Goal: Entertainment & Leisure: Consume media (video, audio)

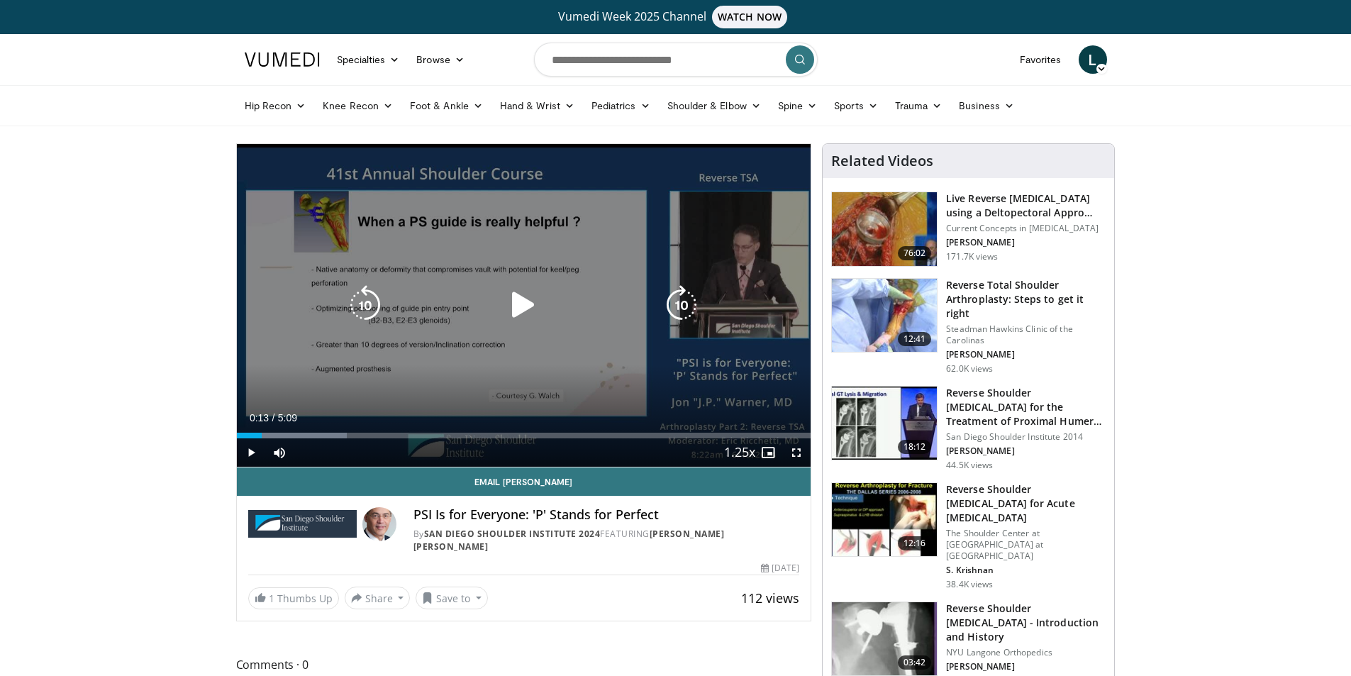
click at [508, 299] on icon "Video Player" at bounding box center [524, 305] width 40 height 40
click at [528, 304] on icon "Video Player" at bounding box center [524, 305] width 40 height 40
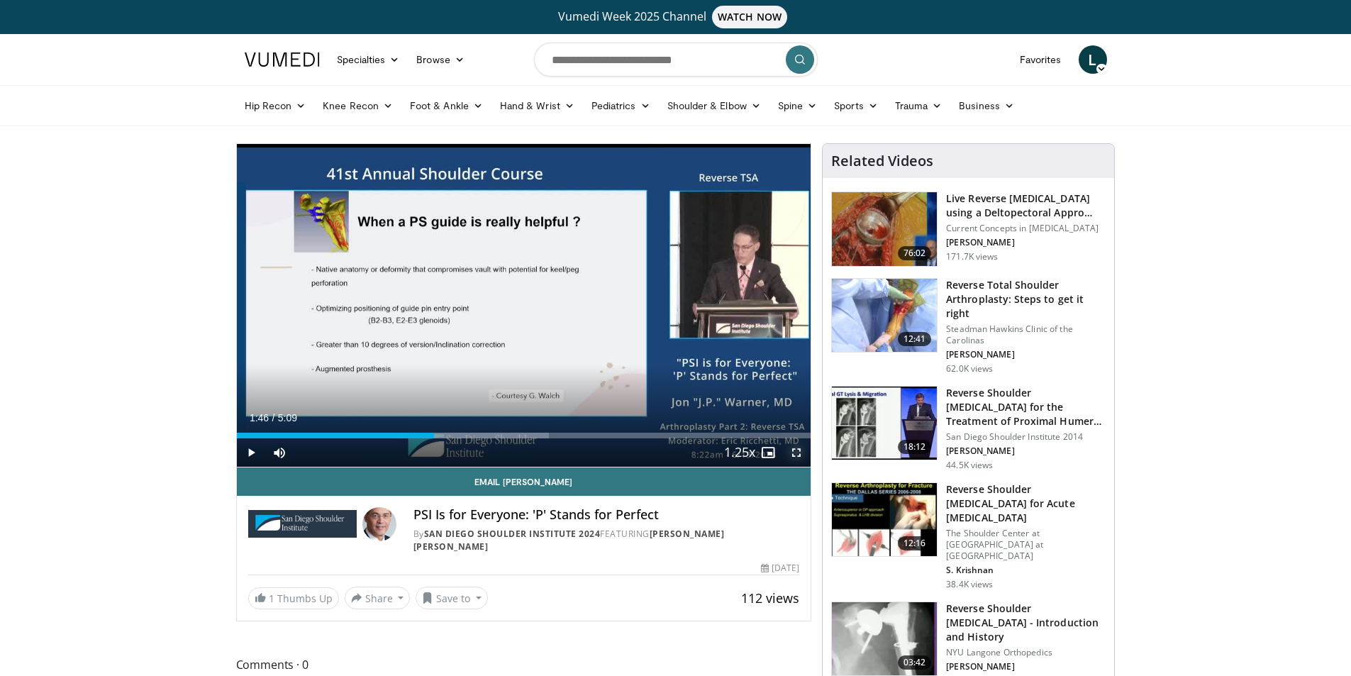
click at [797, 453] on span "Video Player" at bounding box center [796, 452] width 28 height 28
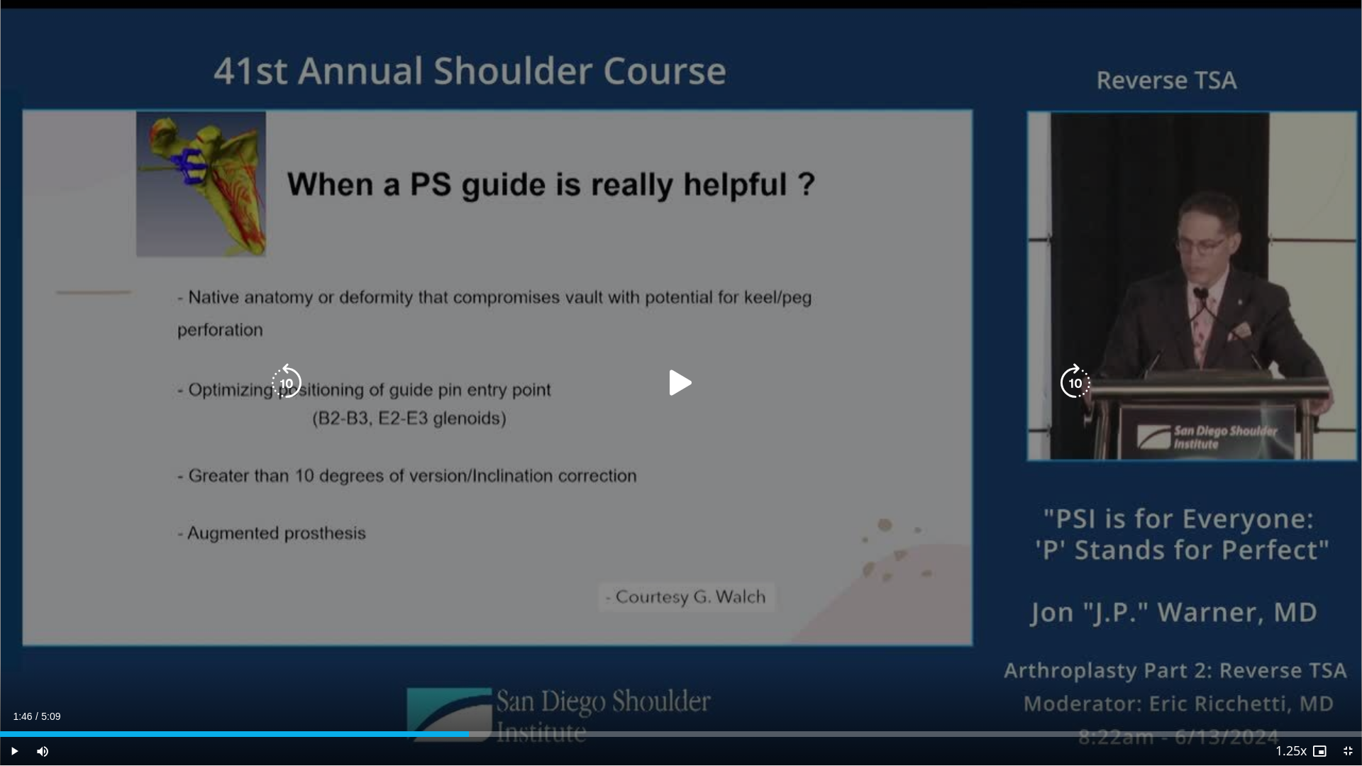
click at [686, 384] on icon "Video Player" at bounding box center [681, 383] width 40 height 40
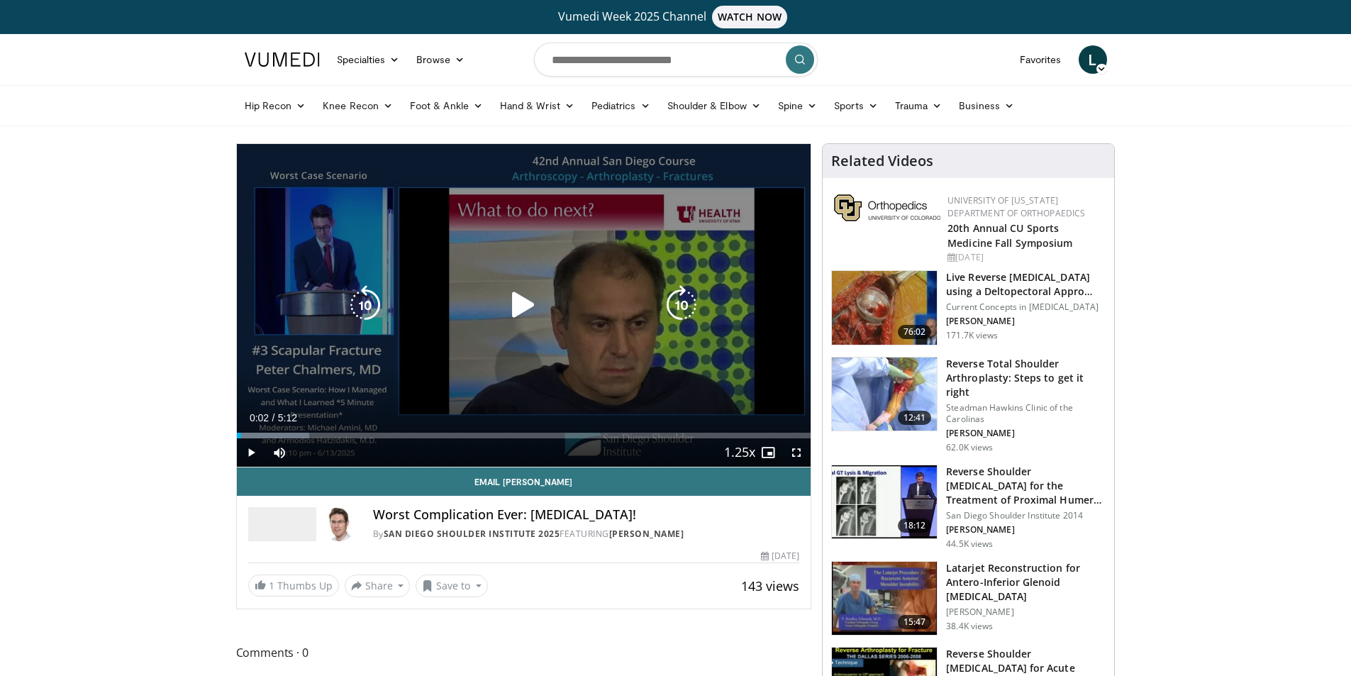
click at [526, 301] on icon "Video Player" at bounding box center [524, 305] width 40 height 40
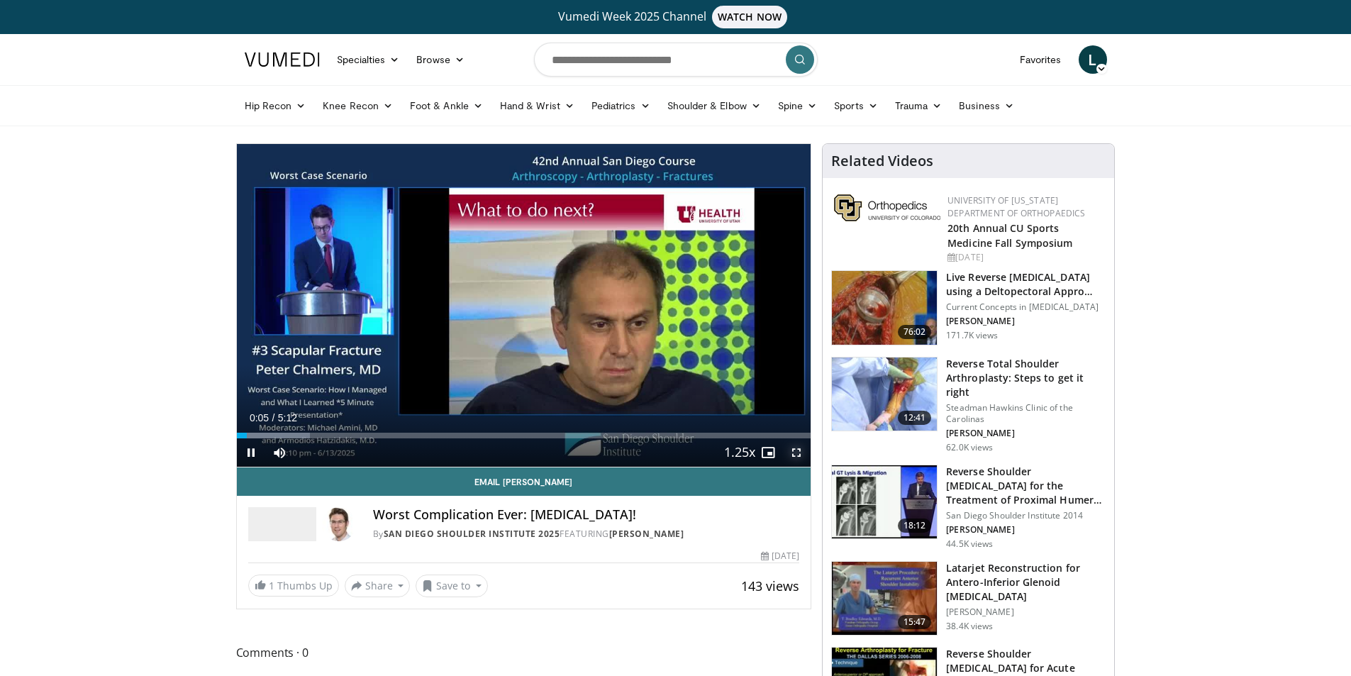
click at [799, 457] on span "Video Player" at bounding box center [796, 452] width 28 height 28
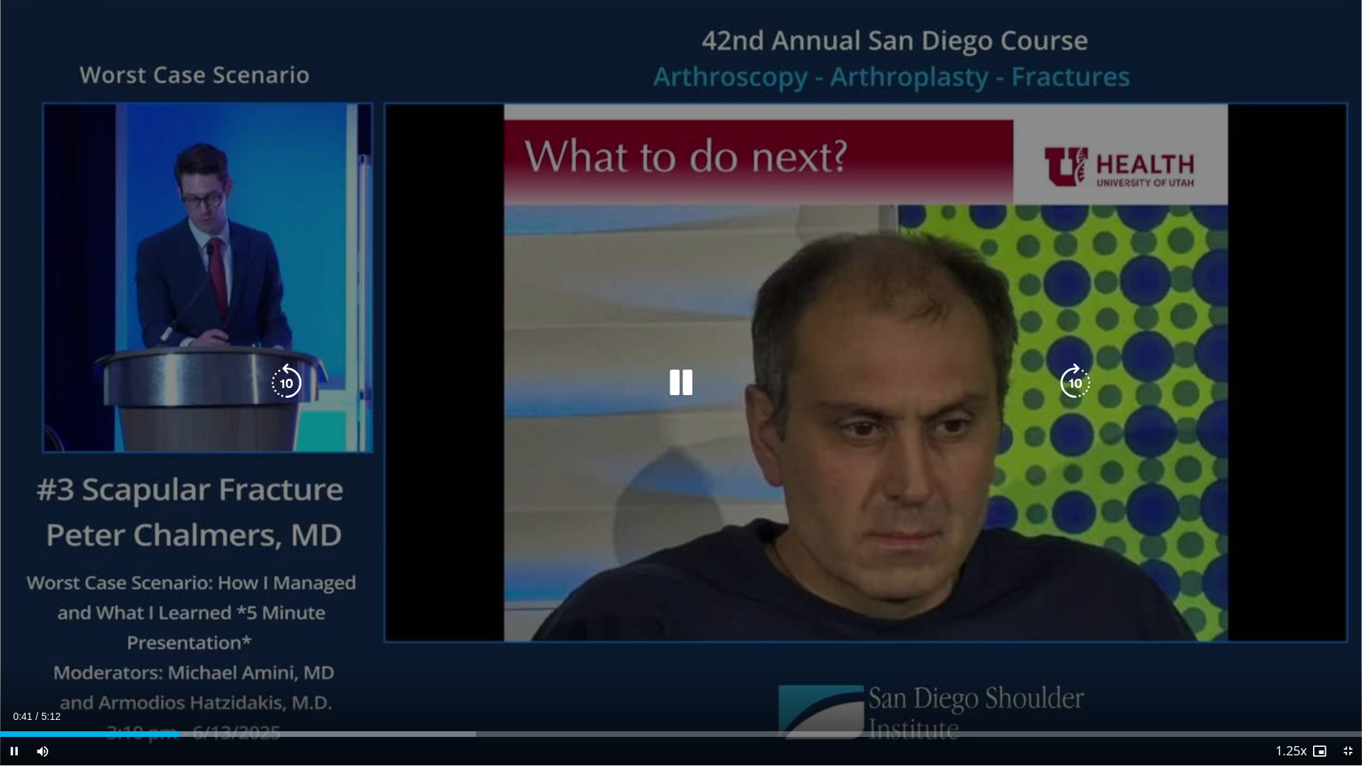
click at [283, 377] on icon "Video Player" at bounding box center [287, 383] width 40 height 40
click at [686, 390] on icon "Video Player" at bounding box center [681, 383] width 40 height 40
click at [681, 384] on icon "Video Player" at bounding box center [681, 383] width 40 height 40
click at [682, 377] on icon "Video Player" at bounding box center [681, 383] width 40 height 40
click at [673, 387] on icon "Video Player" at bounding box center [681, 383] width 40 height 40
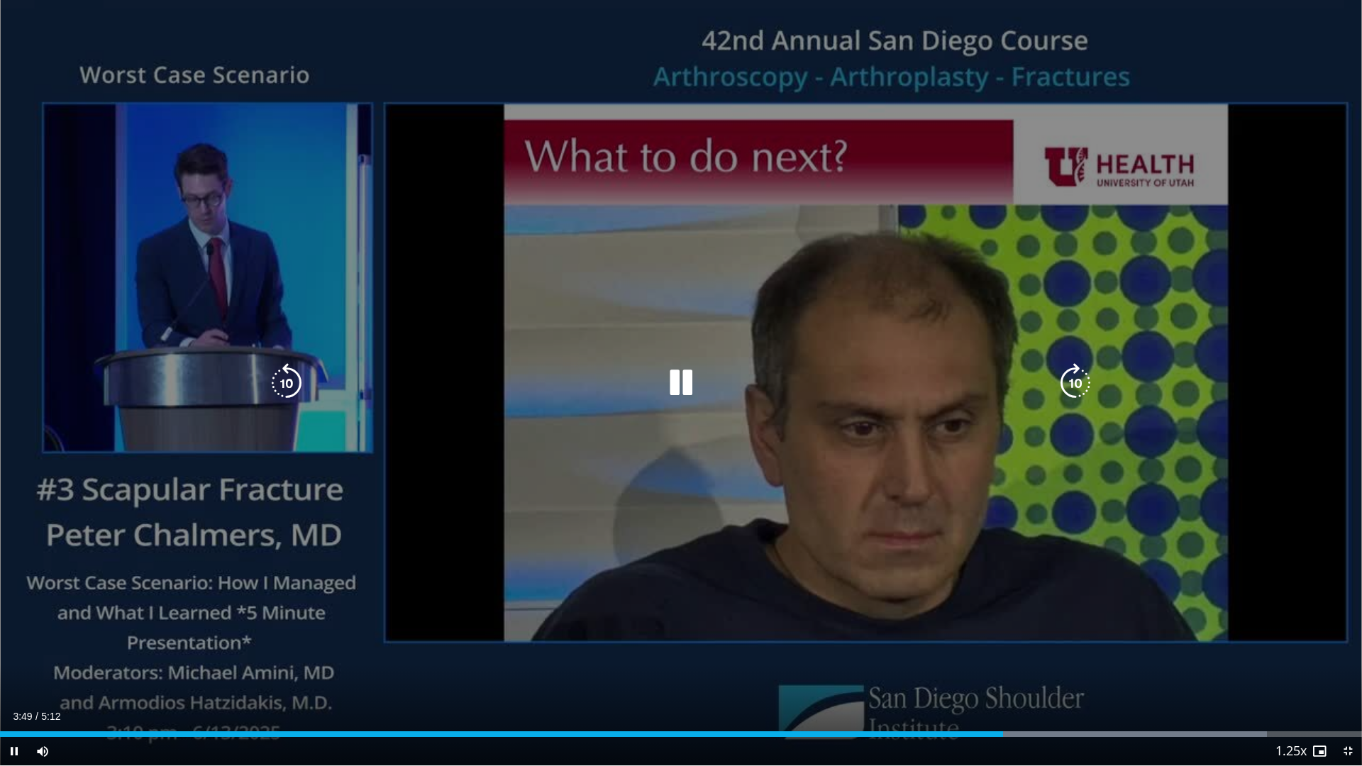
click at [277, 373] on icon "Video Player" at bounding box center [287, 383] width 40 height 40
click at [280, 371] on icon "Video Player" at bounding box center [287, 383] width 40 height 40
click at [677, 388] on icon "Video Player" at bounding box center [681, 383] width 40 height 40
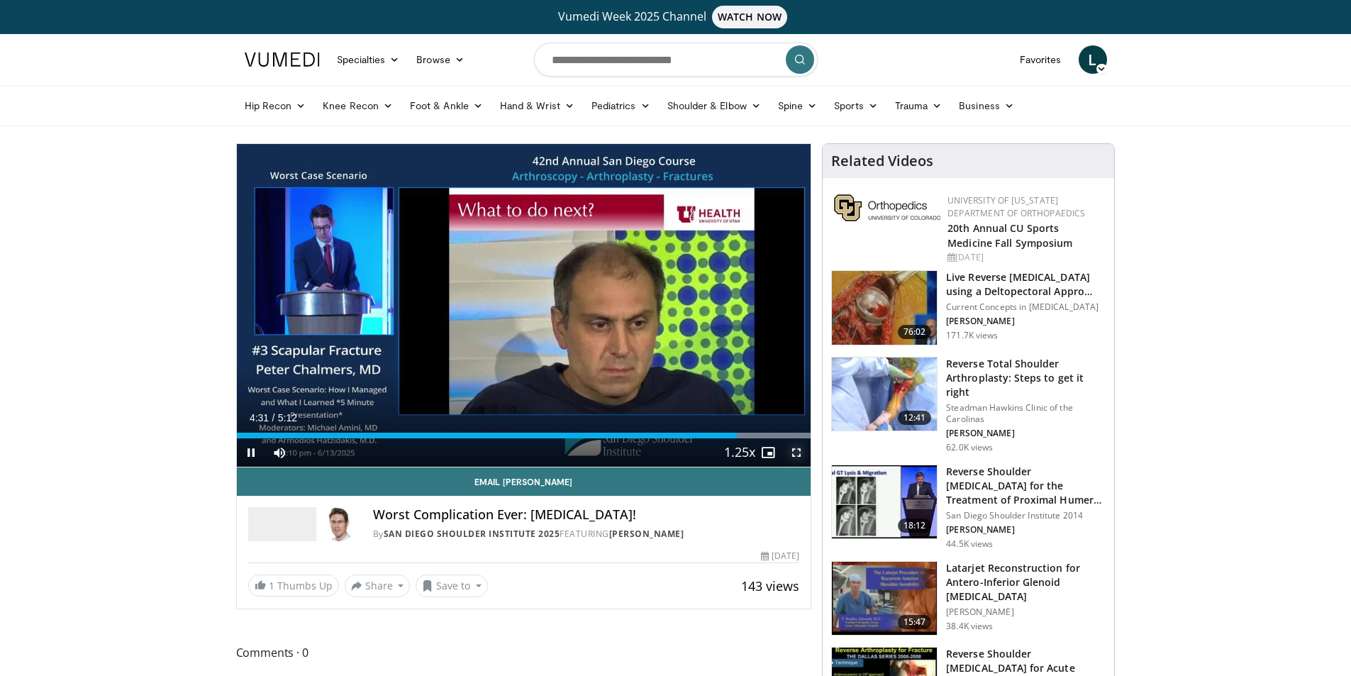
click at [799, 453] on span "Video Player" at bounding box center [796, 452] width 28 height 28
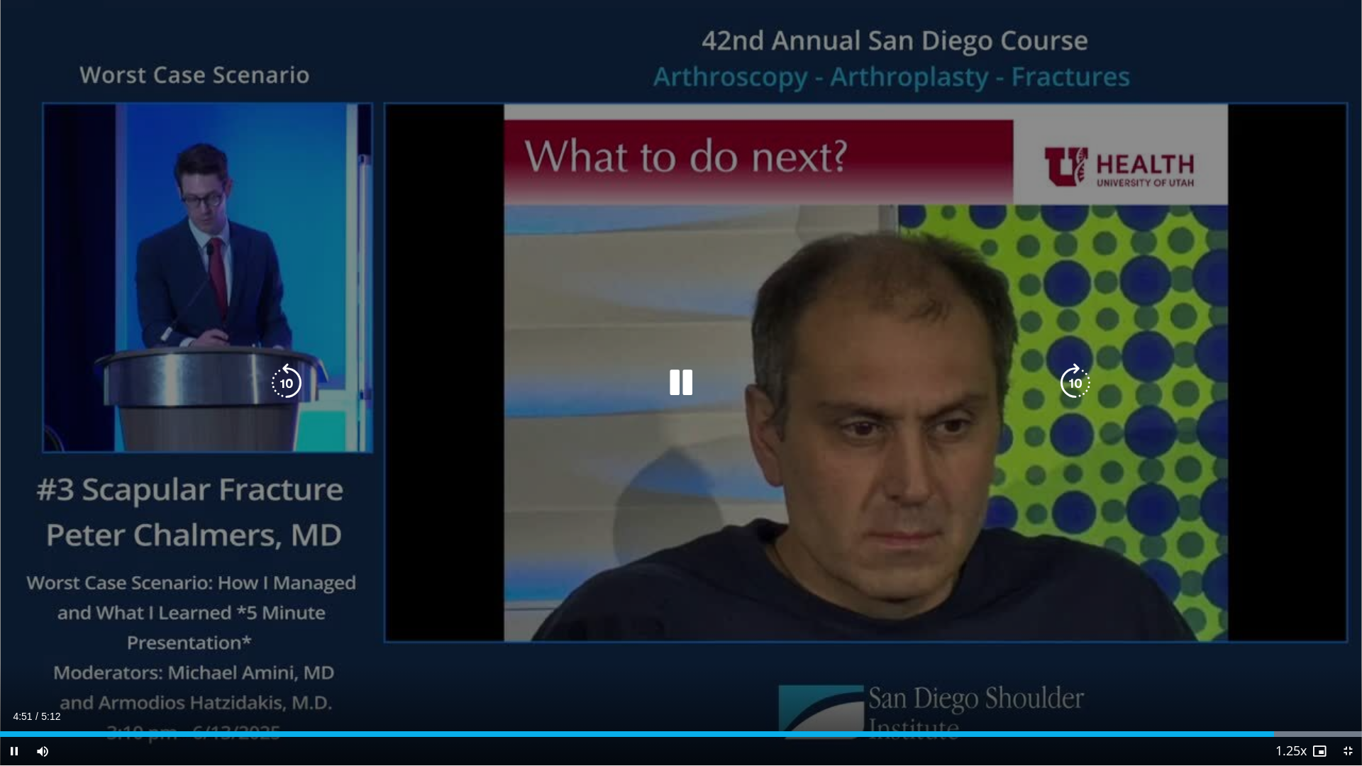
click at [293, 378] on icon "Video Player" at bounding box center [287, 383] width 40 height 40
click at [682, 382] on icon "Video Player" at bounding box center [681, 383] width 40 height 40
click at [685, 375] on icon "Video Player" at bounding box center [681, 383] width 40 height 40
